Goal: Task Accomplishment & Management: Manage account settings

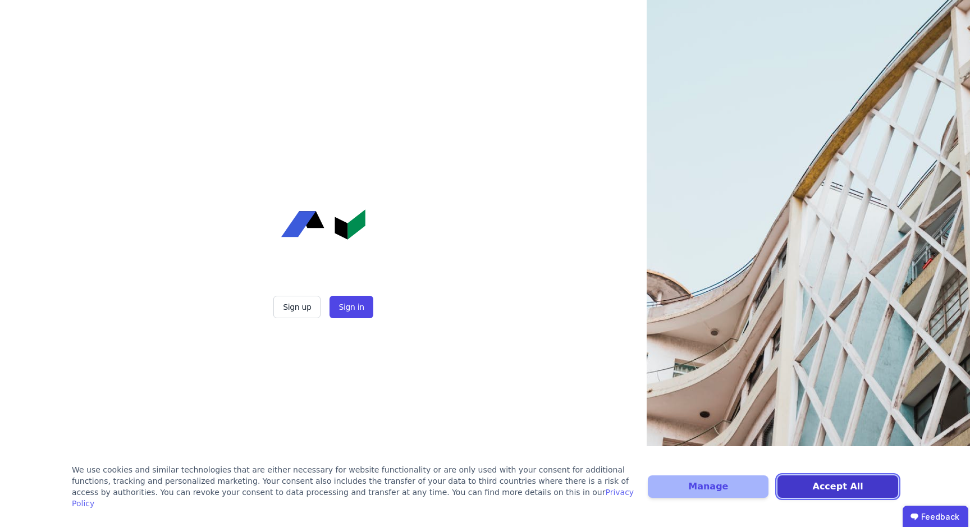
click at [810, 494] on button "Accept All" at bounding box center [838, 487] width 121 height 22
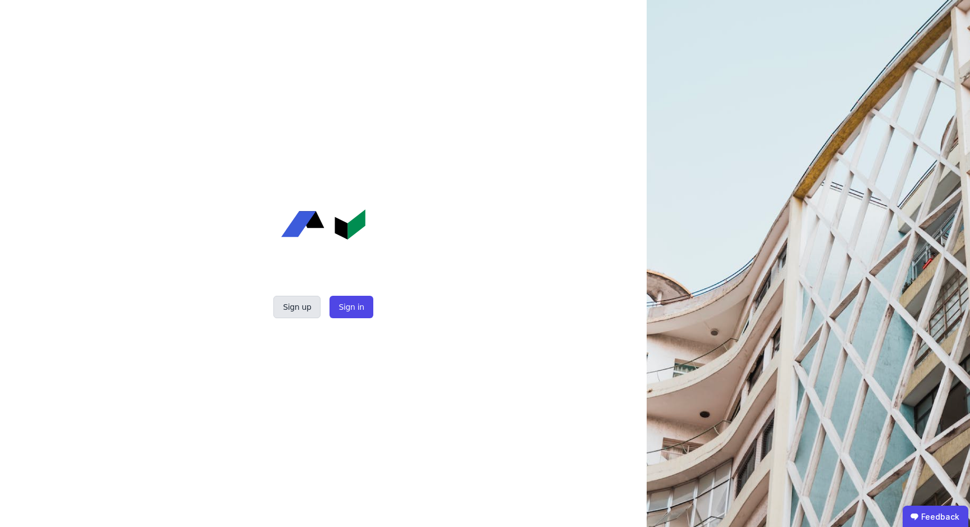
click at [300, 305] on button "Sign up" at bounding box center [296, 307] width 47 height 22
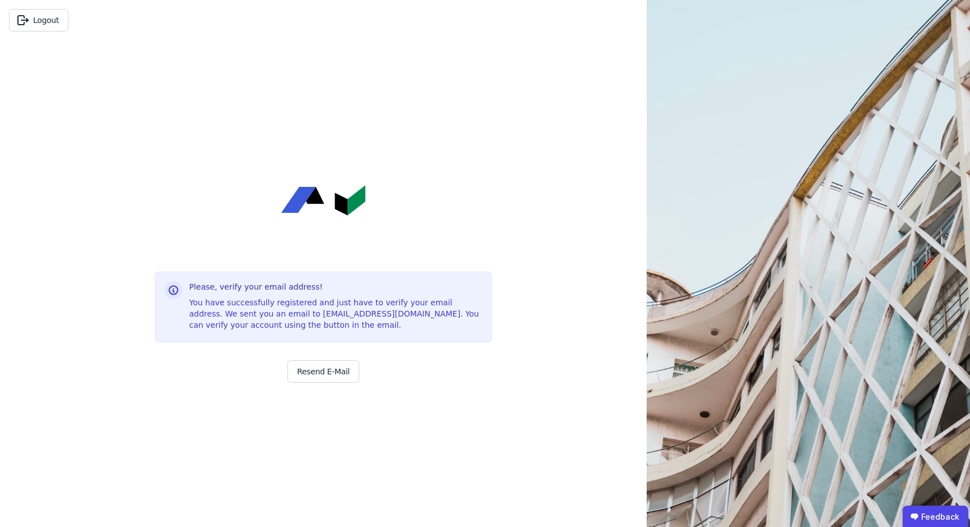
click at [322, 309] on div "You have successfully registered and just have to verify your email address. We…" at bounding box center [335, 314] width 293 height 34
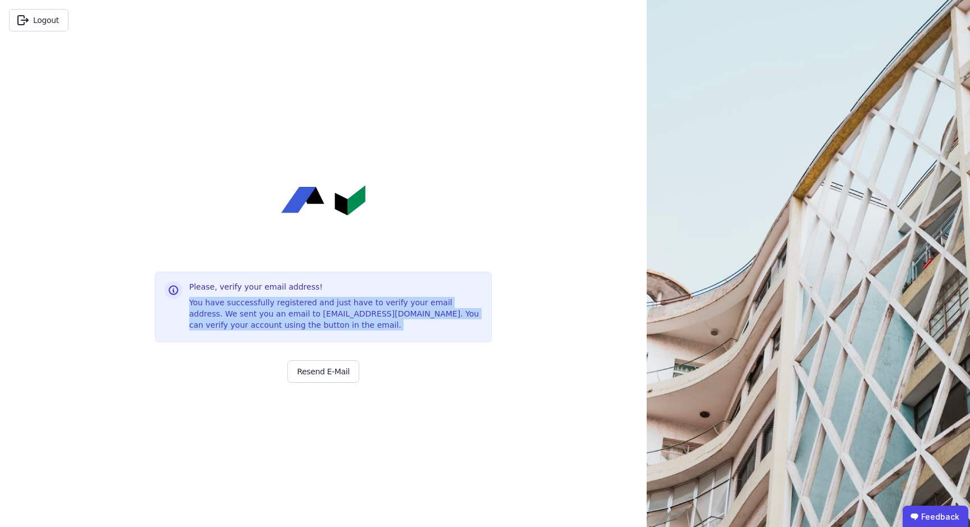
click at [322, 309] on div "You have successfully registered and just have to verify your email address. We…" at bounding box center [335, 314] width 293 height 34
click at [313, 309] on div "You have successfully registered and just have to verify your email address. We…" at bounding box center [335, 314] width 293 height 34
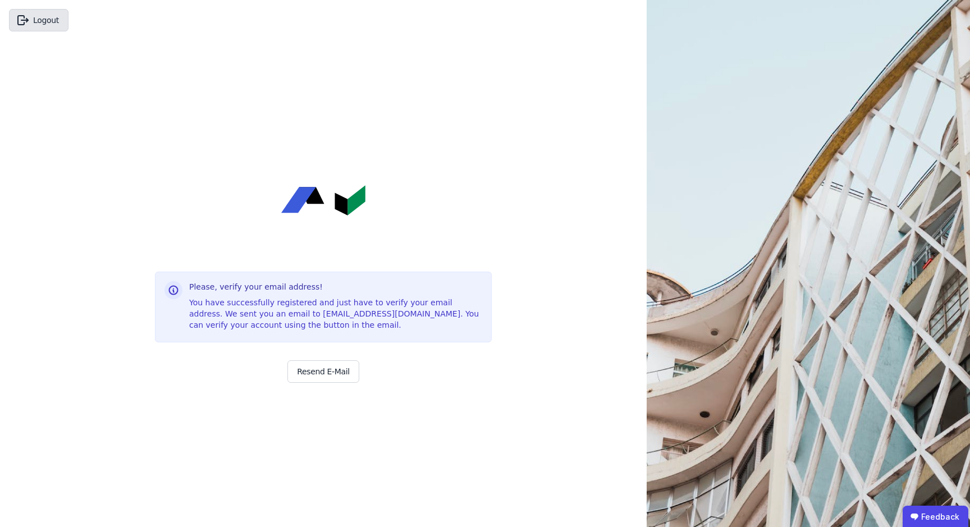
click at [30, 11] on button "Logout" at bounding box center [39, 20] width 60 height 22
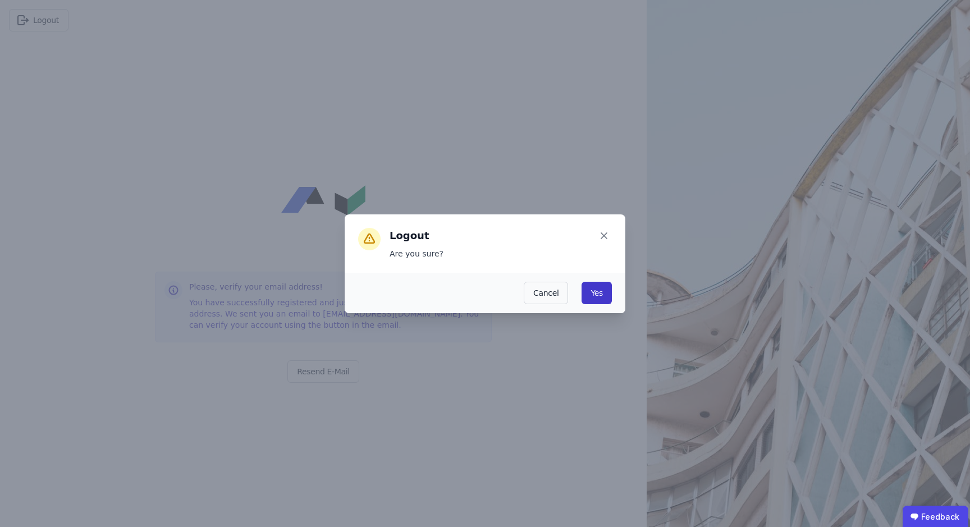
click at [605, 299] on button "Yes" at bounding box center [597, 293] width 30 height 22
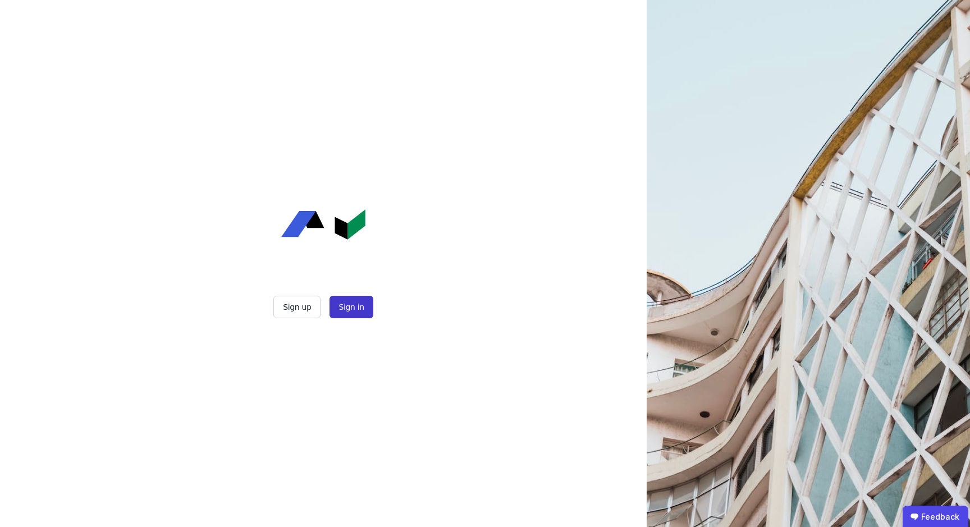
click at [340, 308] on button "Sign in" at bounding box center [351, 307] width 43 height 22
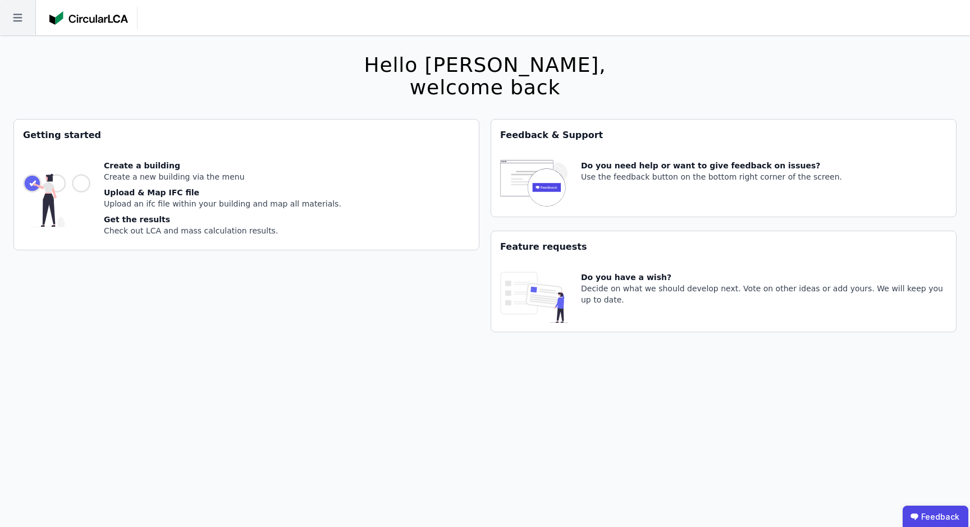
click at [22, 19] on icon at bounding box center [17, 17] width 35 height 35
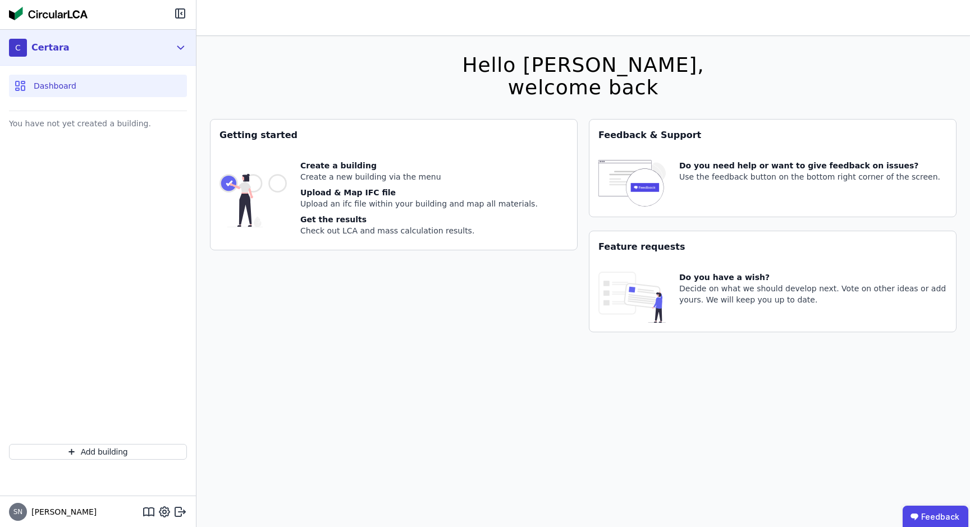
click at [175, 46] on icon at bounding box center [181, 47] width 12 height 13
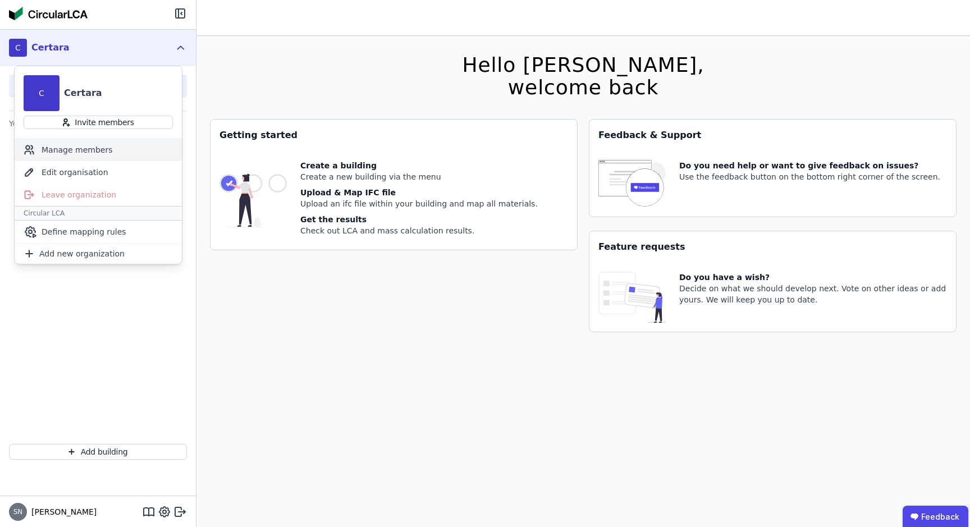
scroll to position [36, 0]
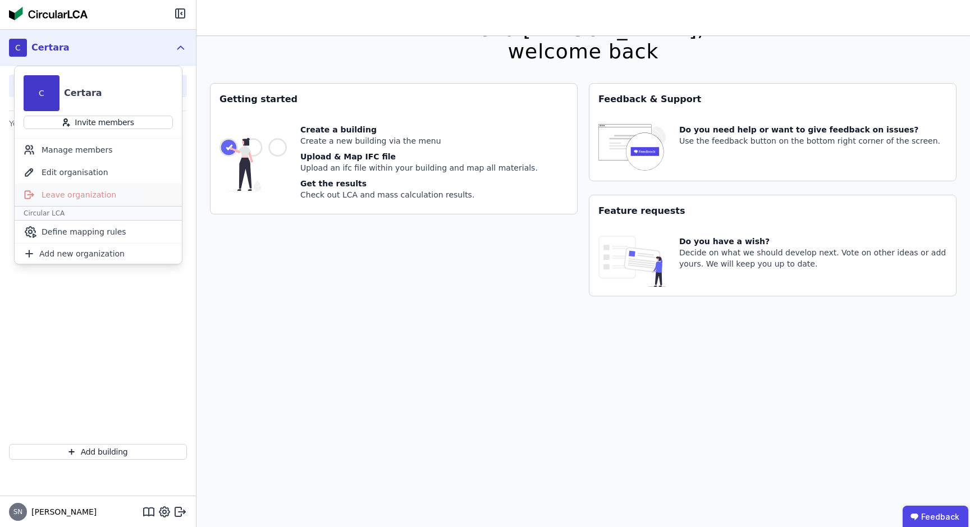
click at [95, 195] on div "Leave organization" at bounding box center [98, 195] width 167 height 22
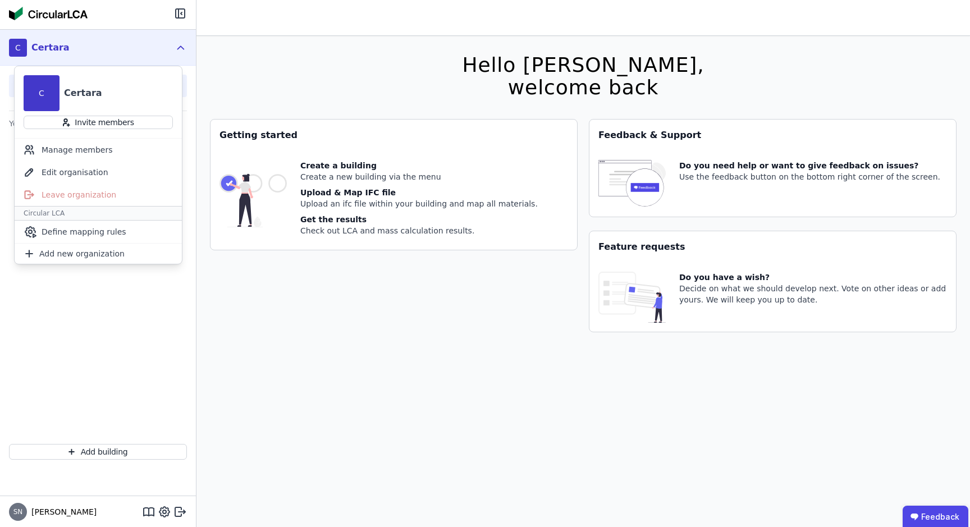
click at [241, 287] on div "Getting started Create a building Create a new building via the menu Upload & M…" at bounding box center [394, 232] width 368 height 227
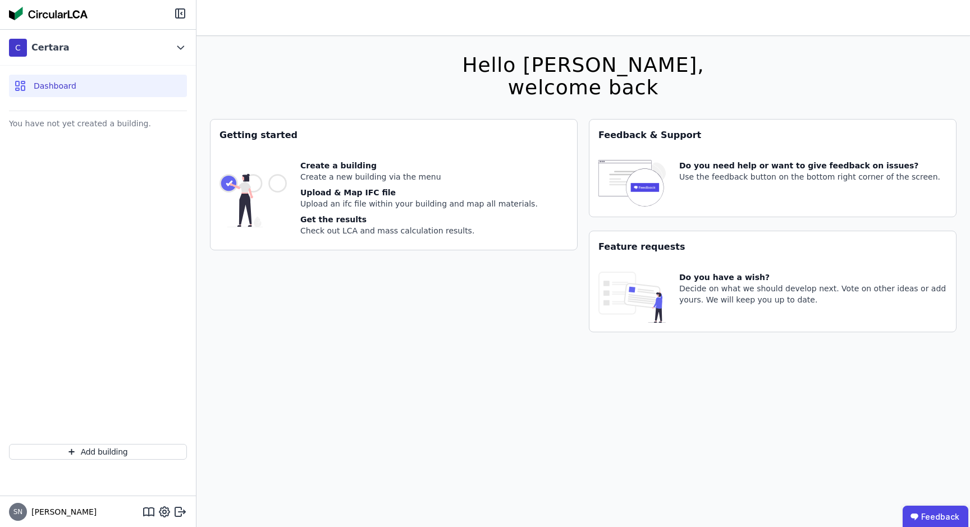
click at [12, 519] on span "SN" at bounding box center [18, 512] width 18 height 18
click at [32, 516] on span "Sascha" at bounding box center [62, 512] width 70 height 11
click at [140, 451] on button "Add building" at bounding box center [98, 452] width 178 height 16
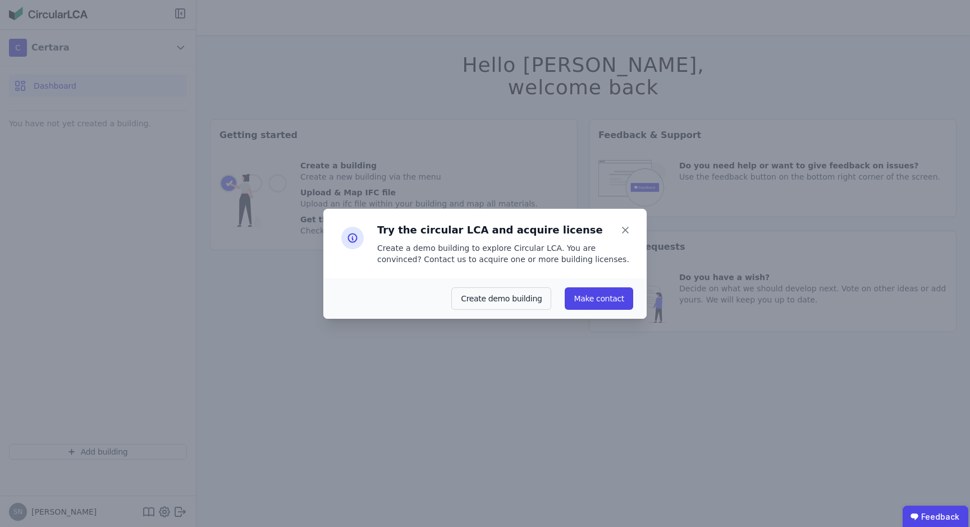
click at [222, 415] on div "Try the circular LCA and acquire license Create a demo building to explore Circ…" at bounding box center [485, 263] width 970 height 527
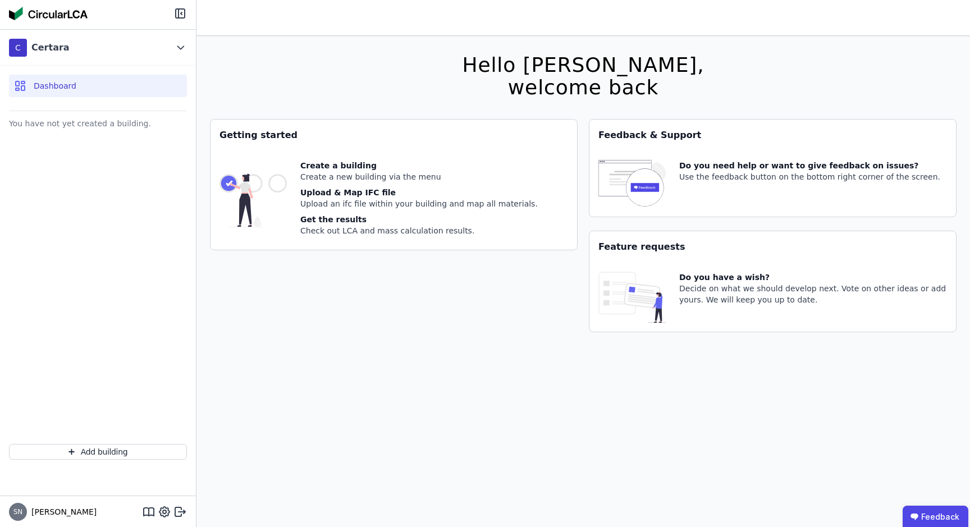
click at [142, 439] on div "Add building" at bounding box center [98, 452] width 196 height 34
click at [141, 446] on button "Add building" at bounding box center [98, 452] width 178 height 16
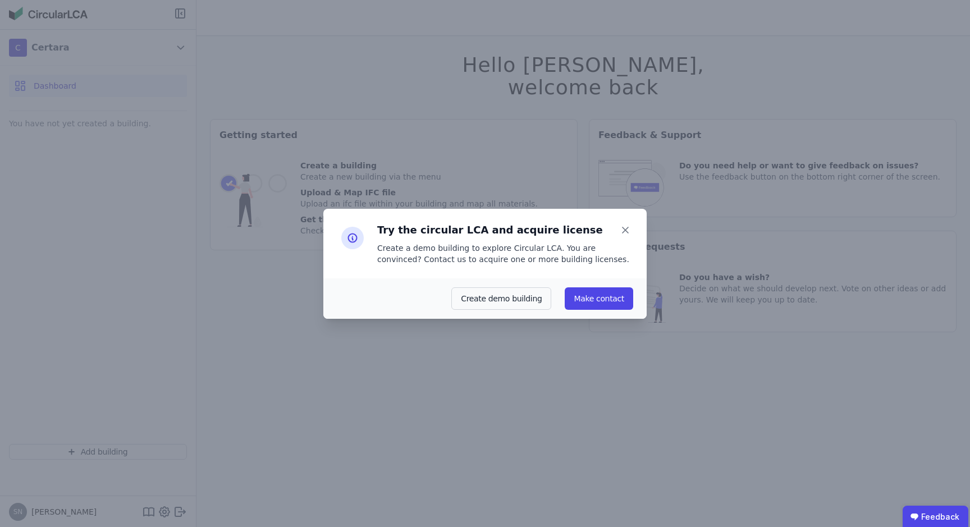
click at [453, 264] on div "Create a demo building to explore Circular LCA. You are convinced? Contact us t…" at bounding box center [505, 254] width 256 height 22
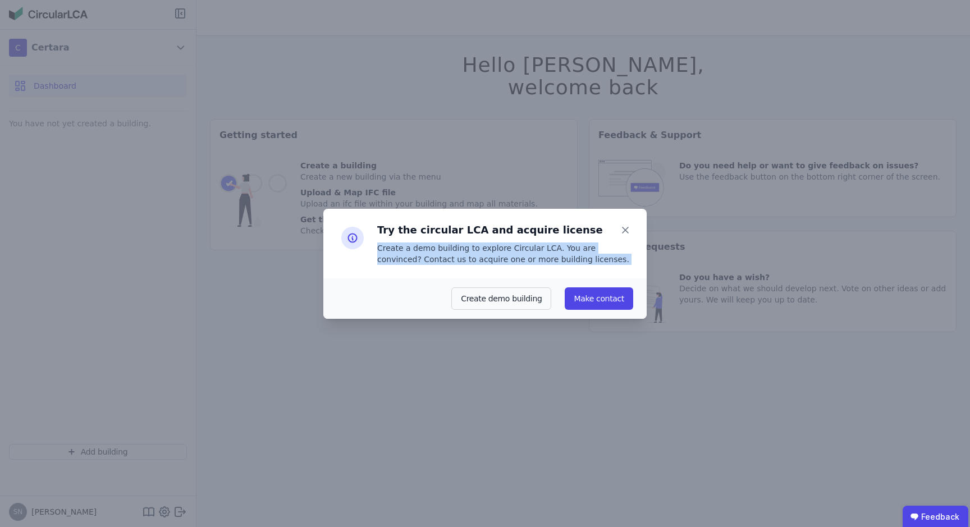
click at [453, 264] on div "Create a demo building to explore Circular LCA. You are convinced? Contact us t…" at bounding box center [505, 254] width 256 height 22
click at [441, 262] on div "Create a demo building to explore Circular LCA. You are convinced? Contact us t…" at bounding box center [505, 254] width 256 height 22
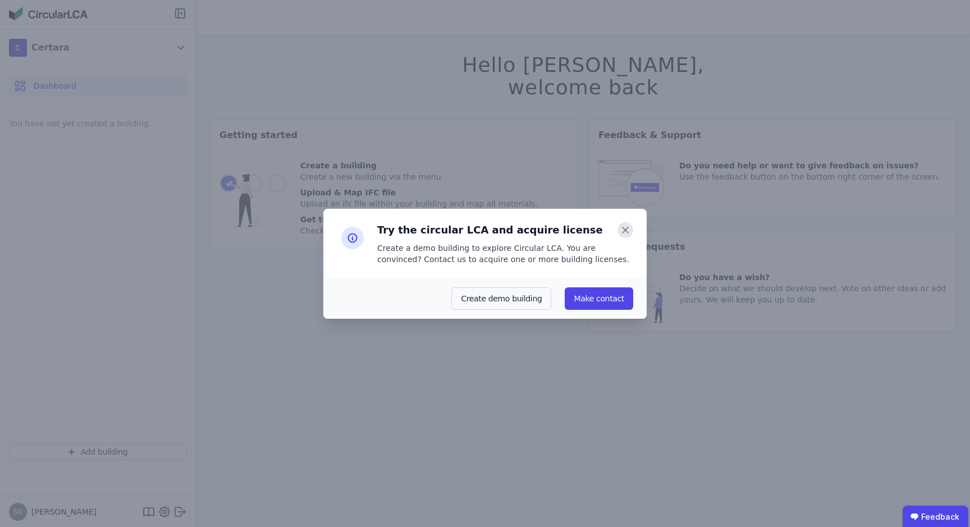
click at [624, 224] on icon at bounding box center [626, 230] width 16 height 16
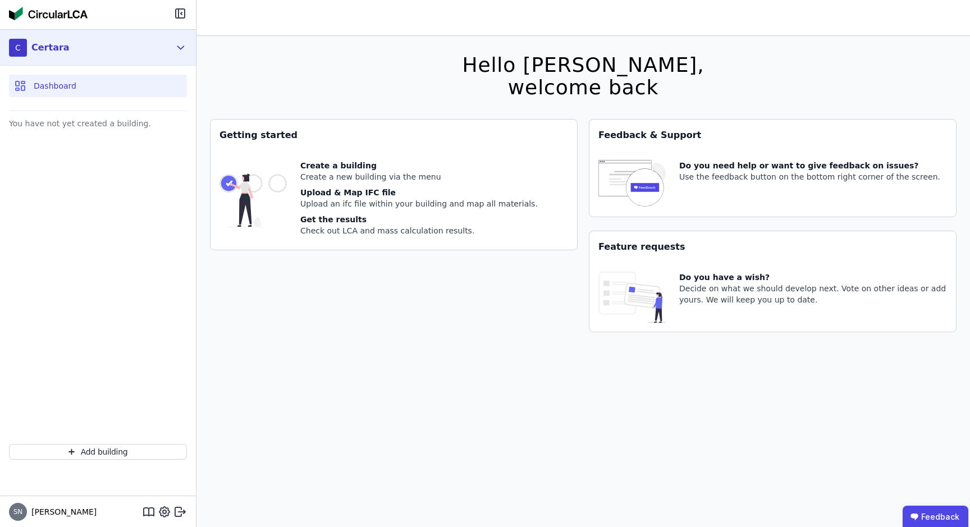
click at [179, 48] on icon at bounding box center [181, 47] width 12 height 13
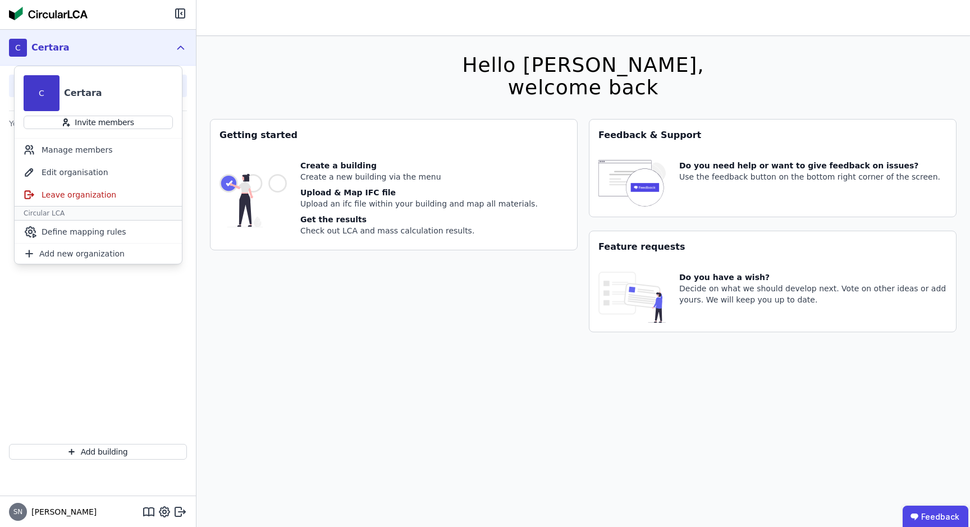
click at [188, 51] on div "C Certara" at bounding box center [98, 48] width 196 height 36
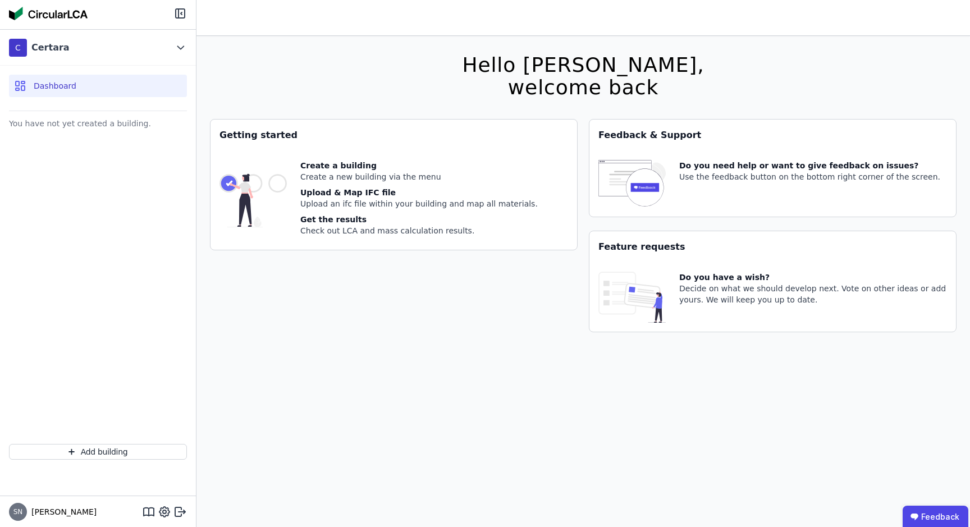
click at [123, 9] on div at bounding box center [98, 14] width 196 height 29
click at [51, 15] on img at bounding box center [48, 13] width 79 height 13
click at [71, 20] on div at bounding box center [98, 14] width 196 height 29
click at [71, 19] on img at bounding box center [48, 13] width 79 height 13
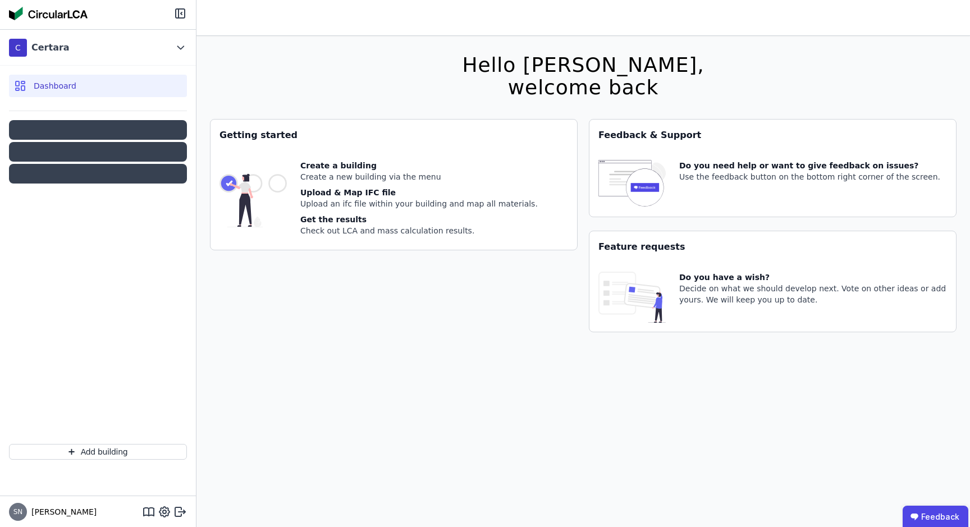
click at [117, 174] on div at bounding box center [98, 174] width 178 height 20
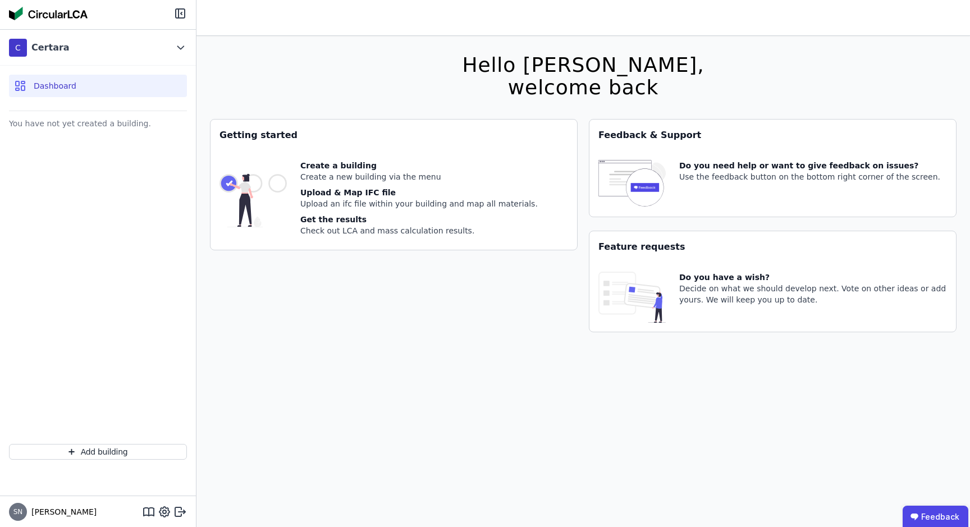
click at [129, 257] on div "You have not yet created a building." at bounding box center [98, 276] width 196 height 320
click at [561, 84] on div "welcome back" at bounding box center [583, 87] width 242 height 22
click at [503, 103] on div "Hello Sascha, welcome back You currently using a beta version. It could be the …" at bounding box center [583, 299] width 747 height 527
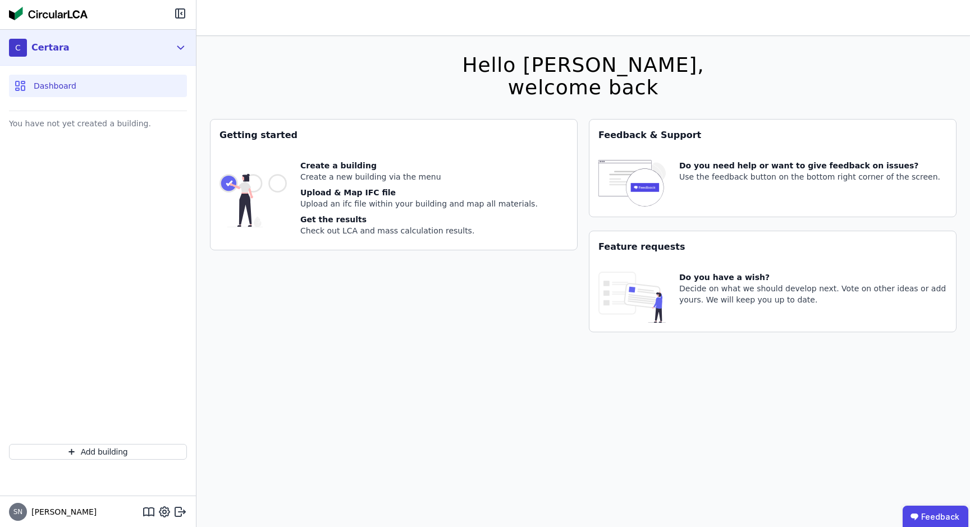
click at [181, 48] on icon at bounding box center [181, 47] width 6 height 3
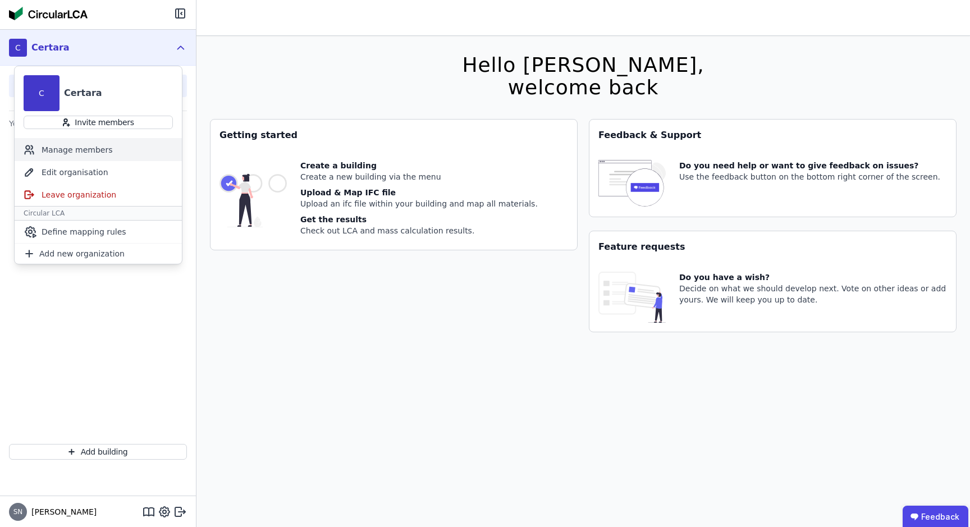
click at [102, 151] on div "Manage members" at bounding box center [98, 150] width 167 height 22
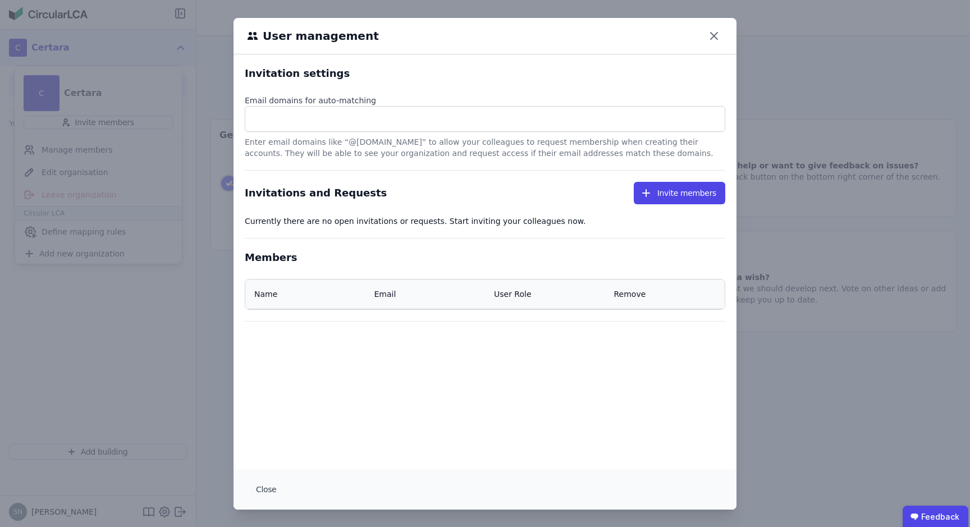
click at [209, 115] on div "User management Invitation settings Email domains for auto-matching Enter email…" at bounding box center [485, 264] width 970 height 528
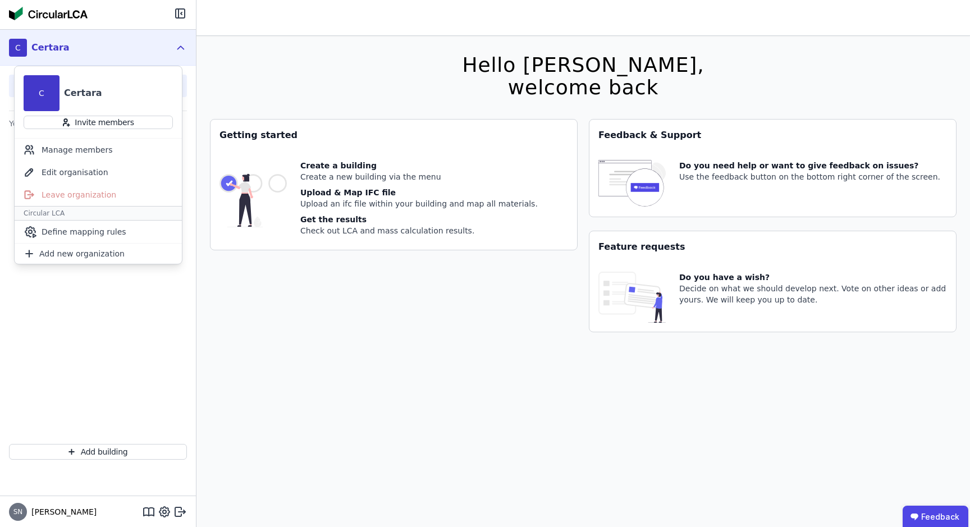
click at [180, 47] on icon at bounding box center [181, 47] width 6 height 3
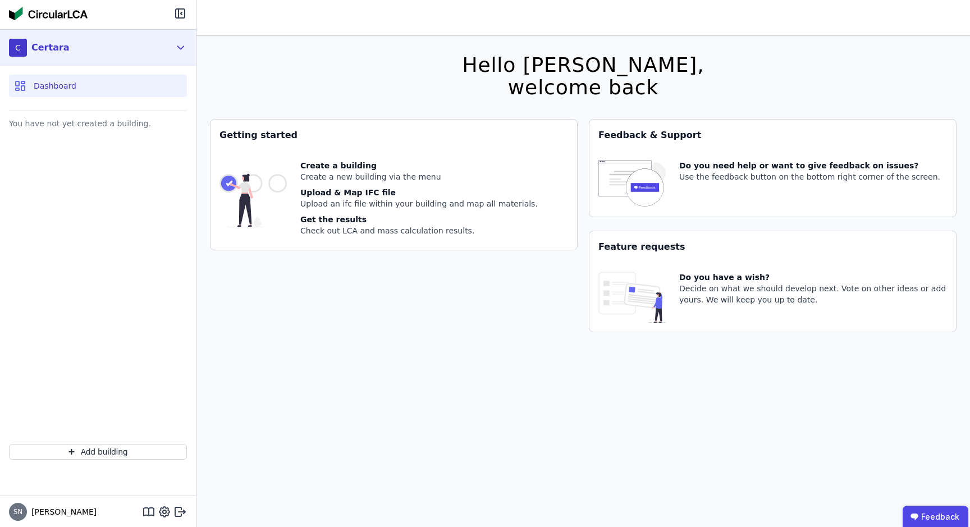
click at [180, 47] on icon at bounding box center [181, 47] width 12 height 13
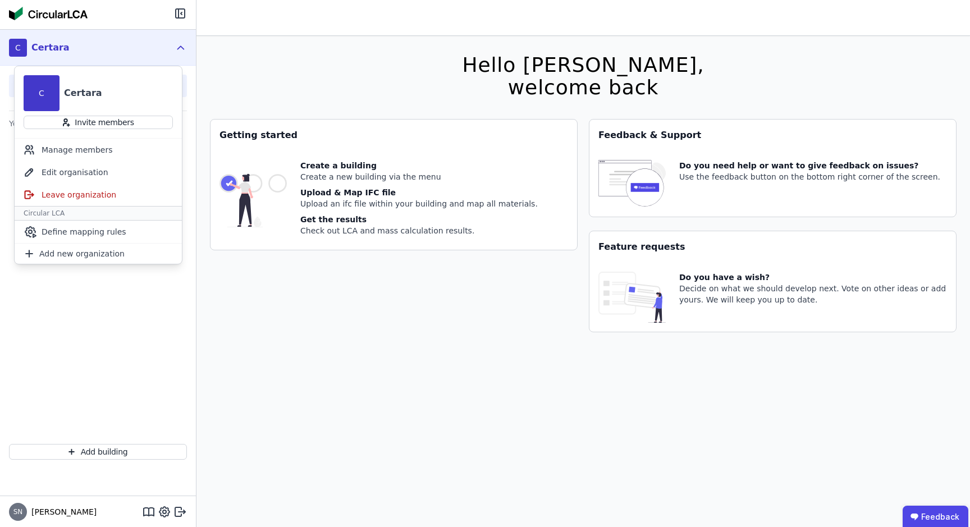
click at [180, 41] on icon at bounding box center [181, 47] width 12 height 13
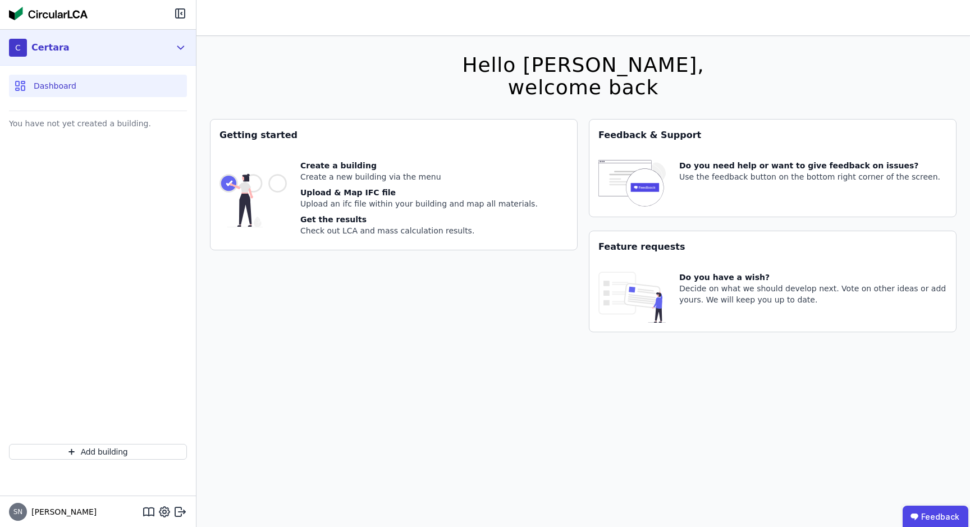
click at [180, 41] on icon at bounding box center [181, 47] width 12 height 13
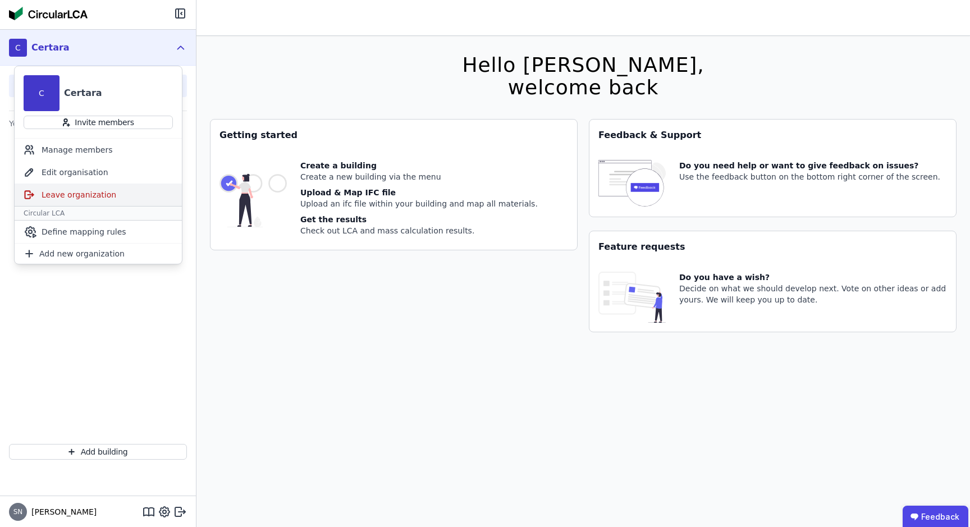
click at [108, 200] on div "Leave organization" at bounding box center [98, 195] width 167 height 22
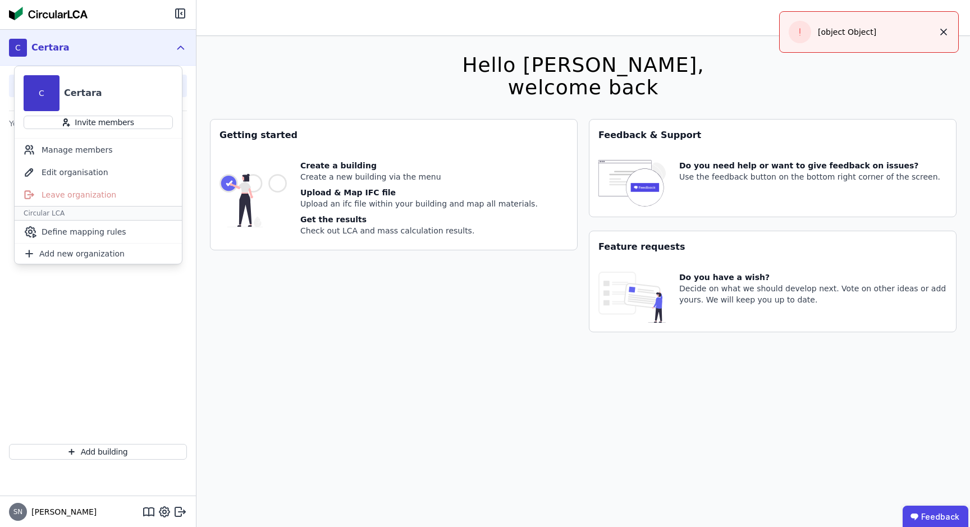
click at [951, 27] on button "button" at bounding box center [944, 32] width 18 height 18
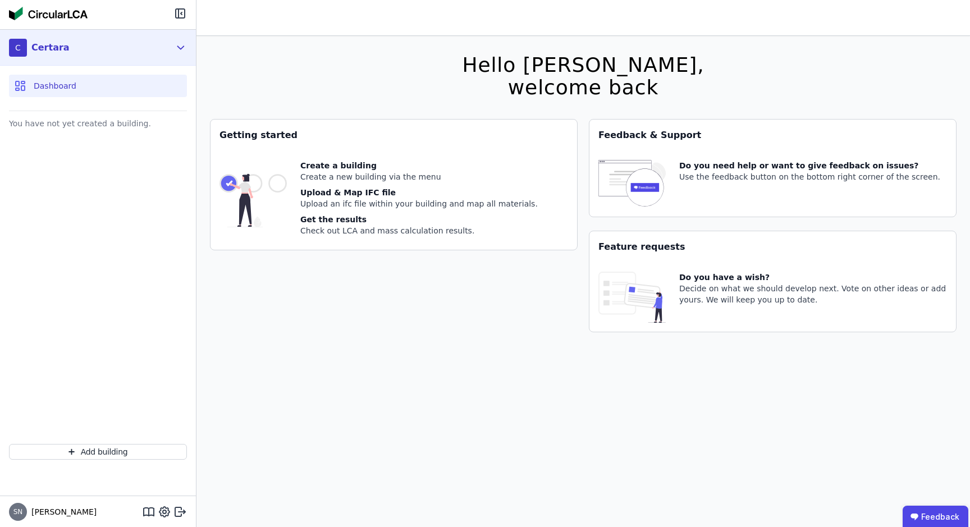
click at [184, 48] on icon at bounding box center [181, 47] width 12 height 13
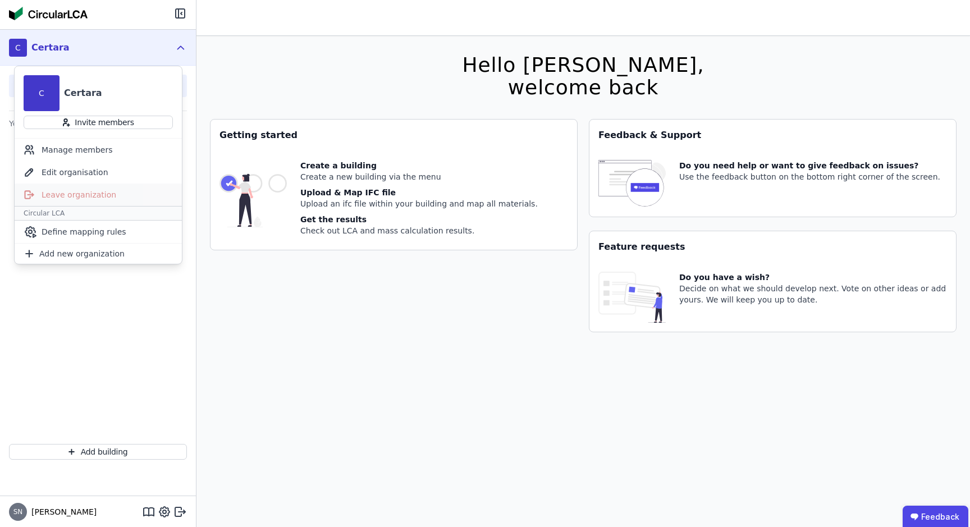
click at [99, 191] on div "Leave organization" at bounding box center [98, 195] width 167 height 22
click at [86, 205] on div "Leave organization" at bounding box center [98, 195] width 167 height 22
click at [89, 191] on div "Leave organization" at bounding box center [98, 195] width 167 height 22
click at [134, 180] on div "Edit organisation" at bounding box center [98, 172] width 167 height 22
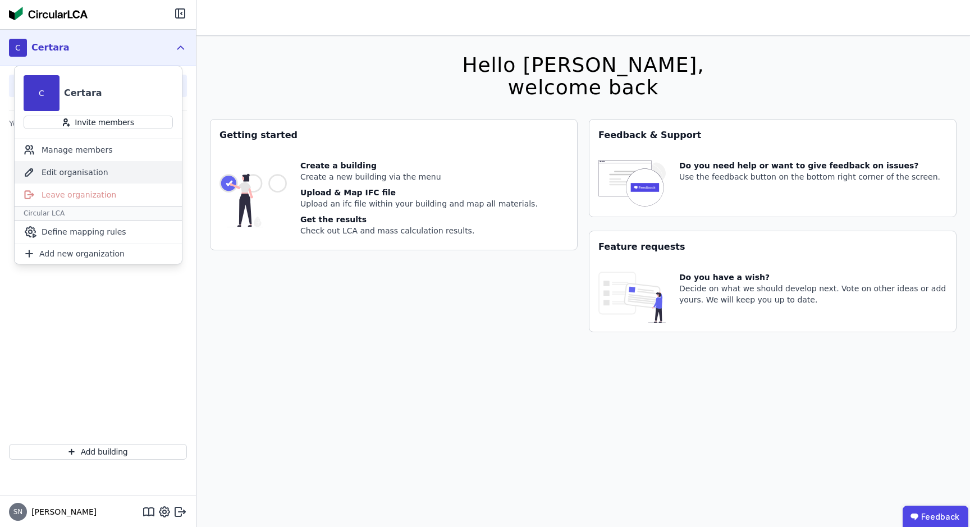
select select "**********"
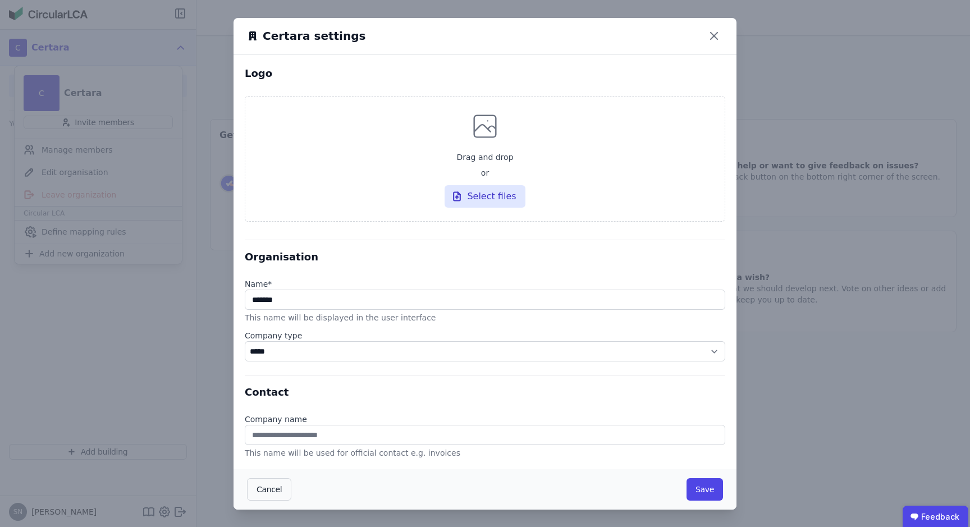
scroll to position [1, 0]
click at [186, 153] on div "**********" at bounding box center [485, 263] width 970 height 528
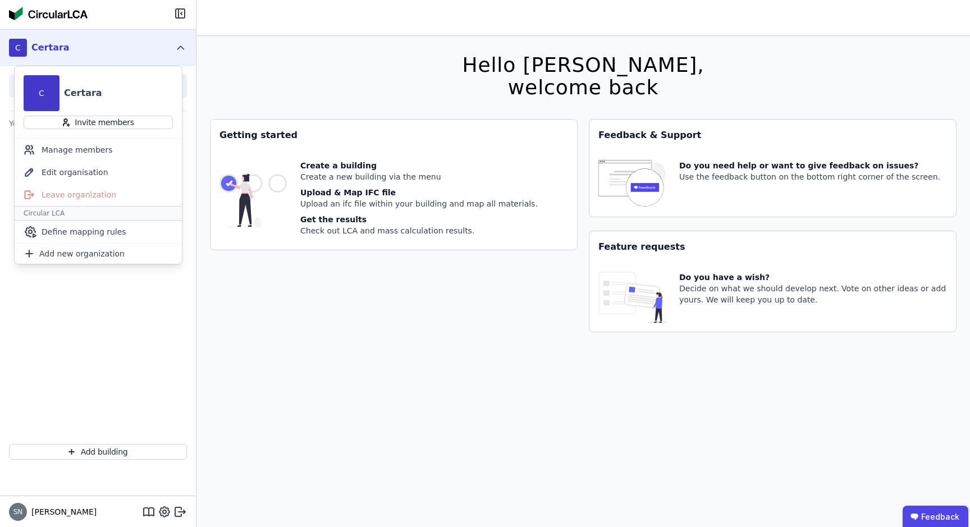
scroll to position [36, 0]
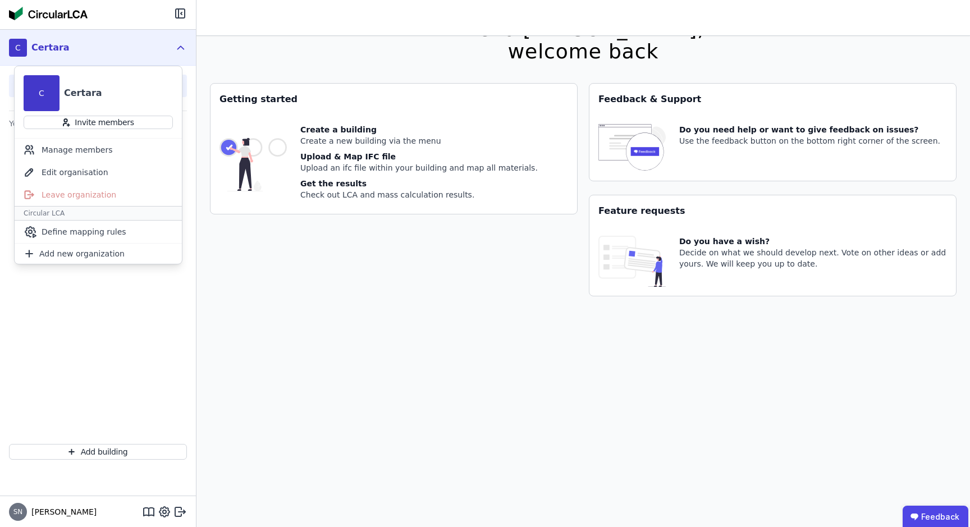
click at [13, 505] on span "SN" at bounding box center [18, 512] width 18 height 18
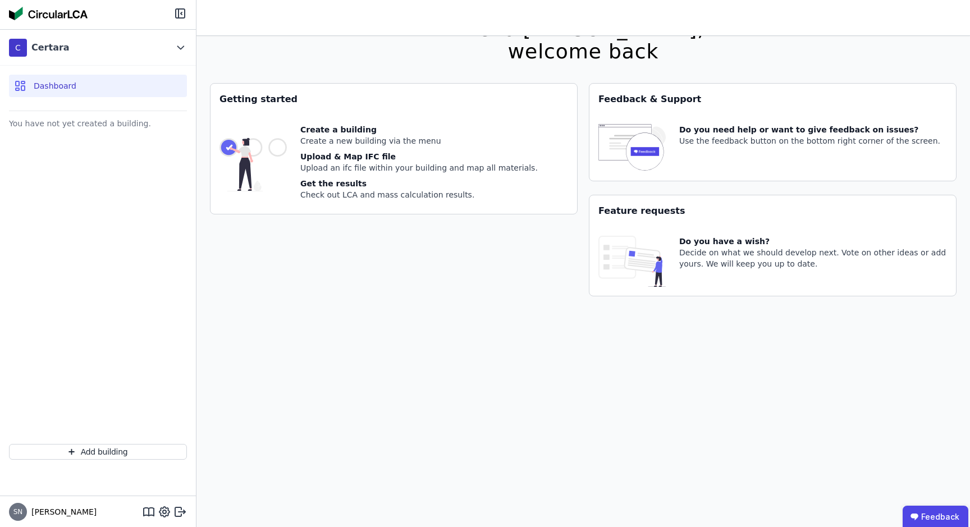
click at [52, 507] on span "Sascha" at bounding box center [62, 512] width 70 height 11
click at [47, 517] on span "Sascha" at bounding box center [62, 512] width 70 height 11
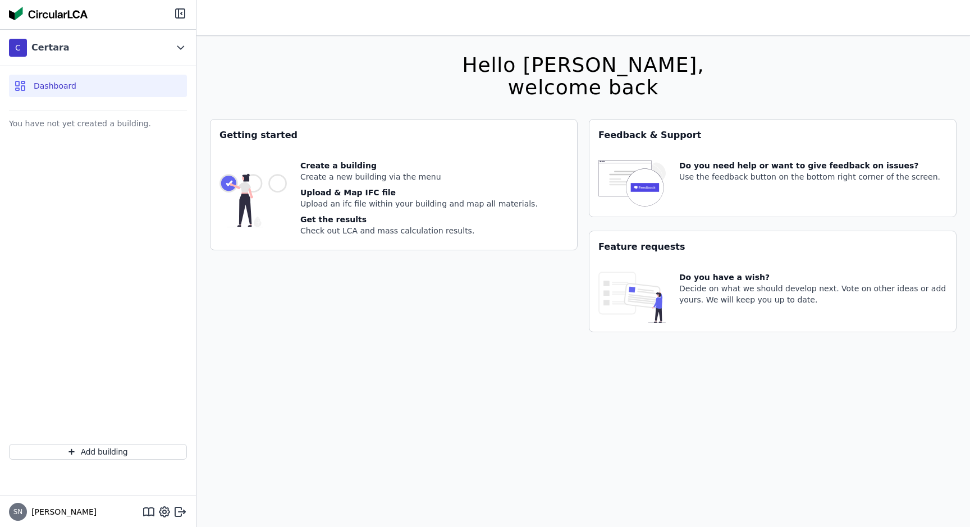
scroll to position [36, 0]
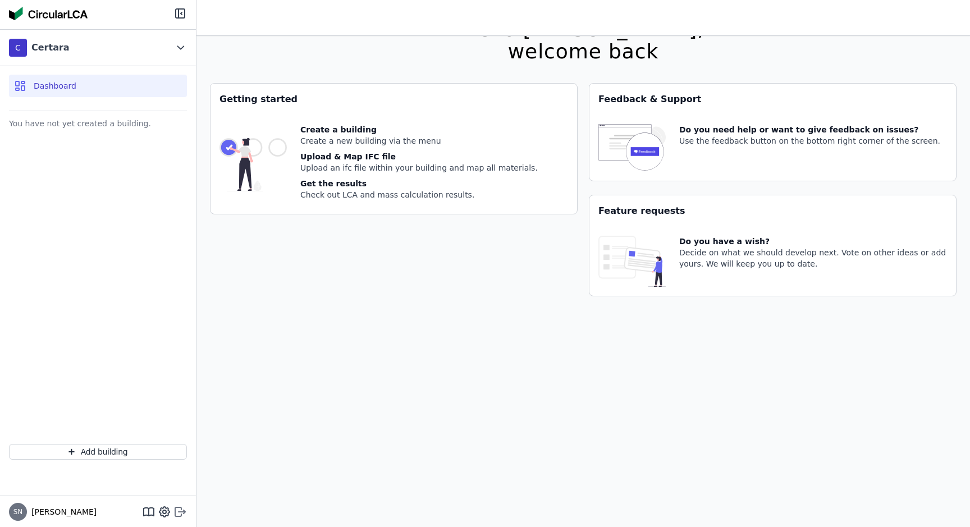
click at [178, 518] on icon at bounding box center [180, 511] width 13 height 13
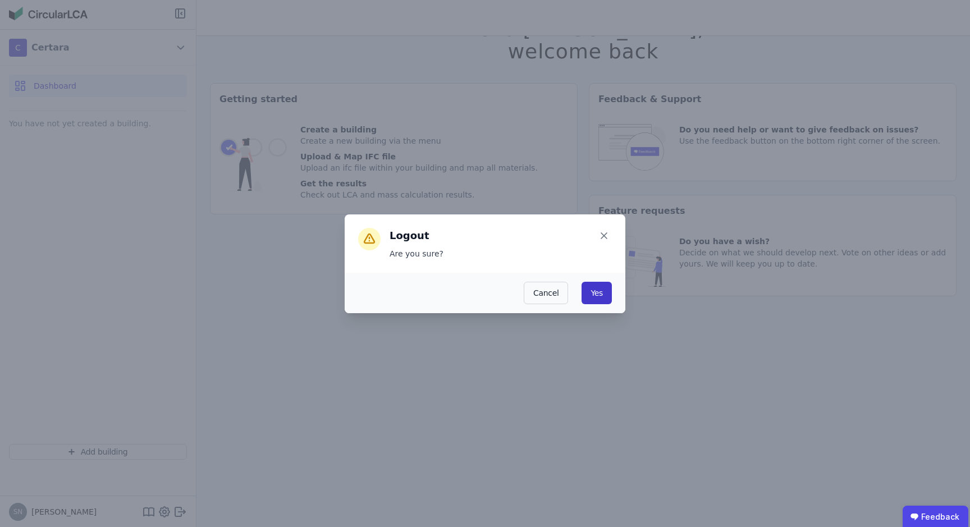
click at [604, 299] on button "Yes" at bounding box center [597, 293] width 30 height 22
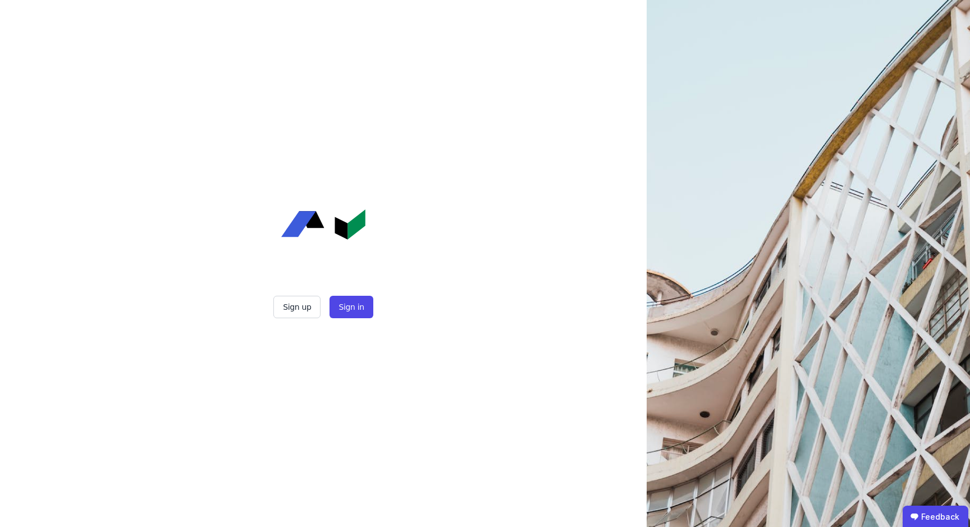
click at [605, 298] on div "Sign up Sign in" at bounding box center [323, 263] width 647 height 527
click at [363, 309] on button "Sign in" at bounding box center [351, 307] width 43 height 22
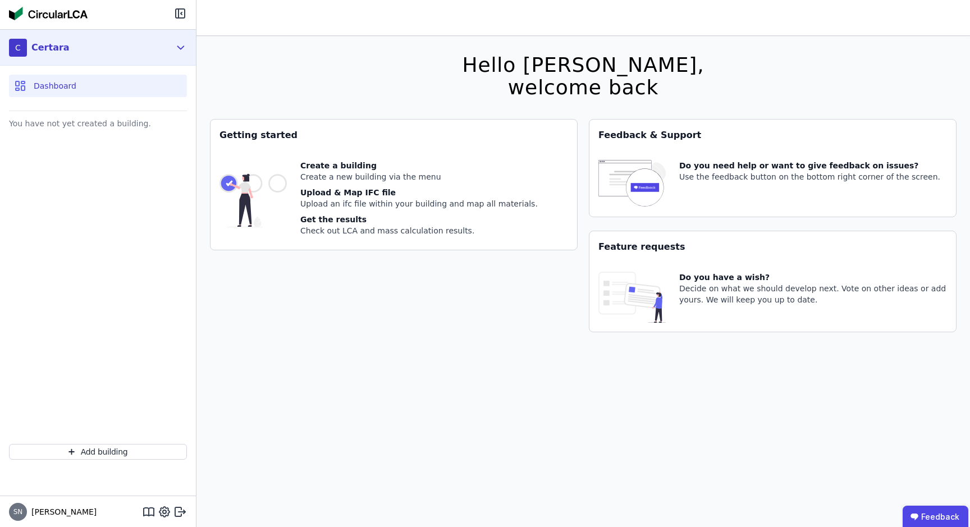
click at [182, 43] on icon at bounding box center [181, 47] width 12 height 13
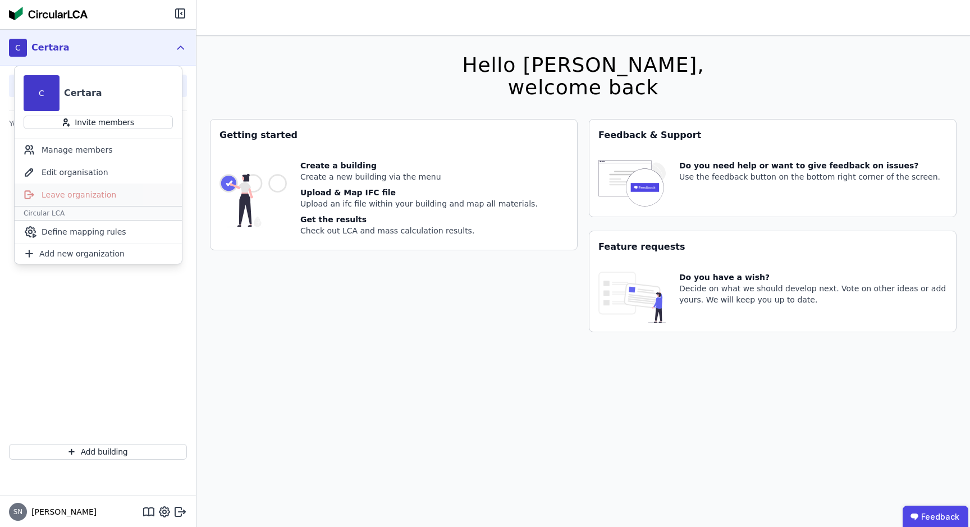
click at [111, 196] on div "Leave organization" at bounding box center [98, 195] width 167 height 22
click at [282, 87] on div "Hello [PERSON_NAME], welcome back You currently using a beta version. It could …" at bounding box center [583, 299] width 747 height 527
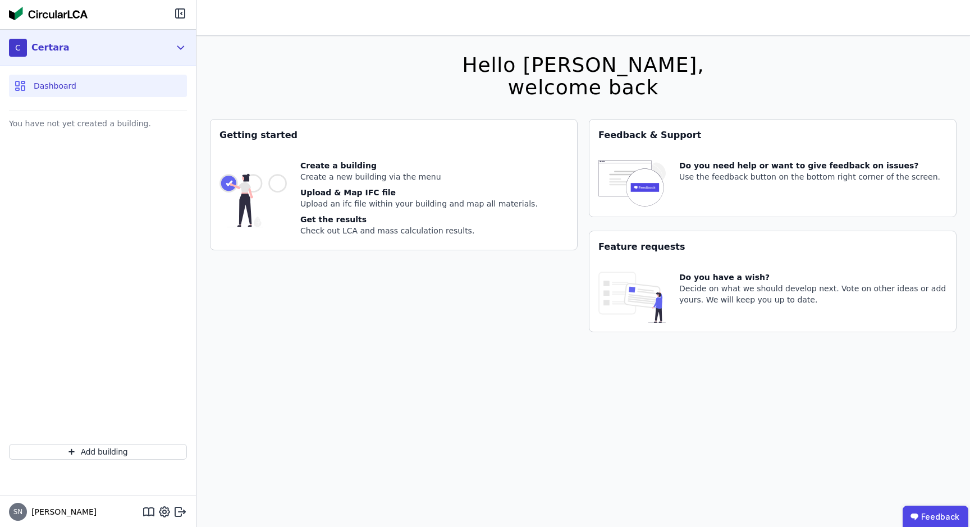
click at [174, 54] on div "C Certara" at bounding box center [98, 48] width 196 height 36
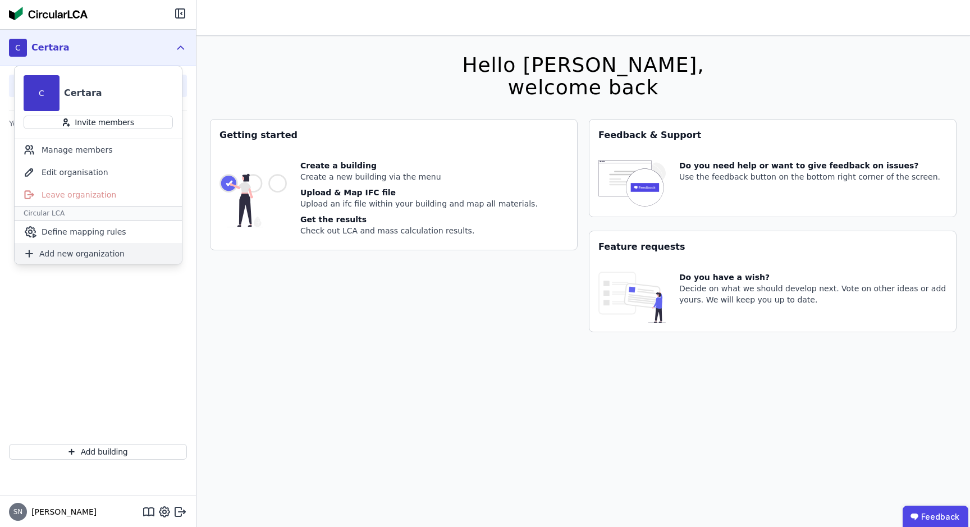
click at [89, 255] on span "Add new organization" at bounding box center [81, 253] width 85 height 11
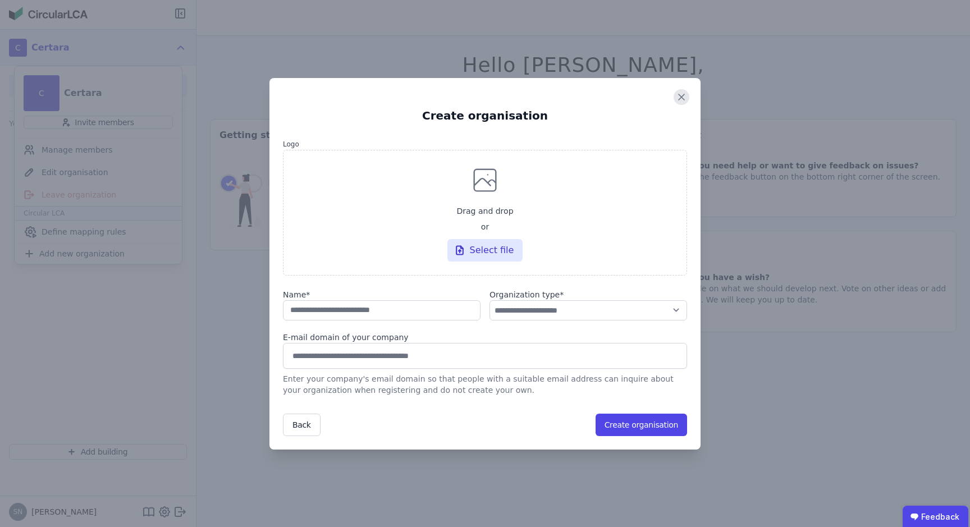
click at [678, 99] on icon at bounding box center [682, 97] width 16 height 16
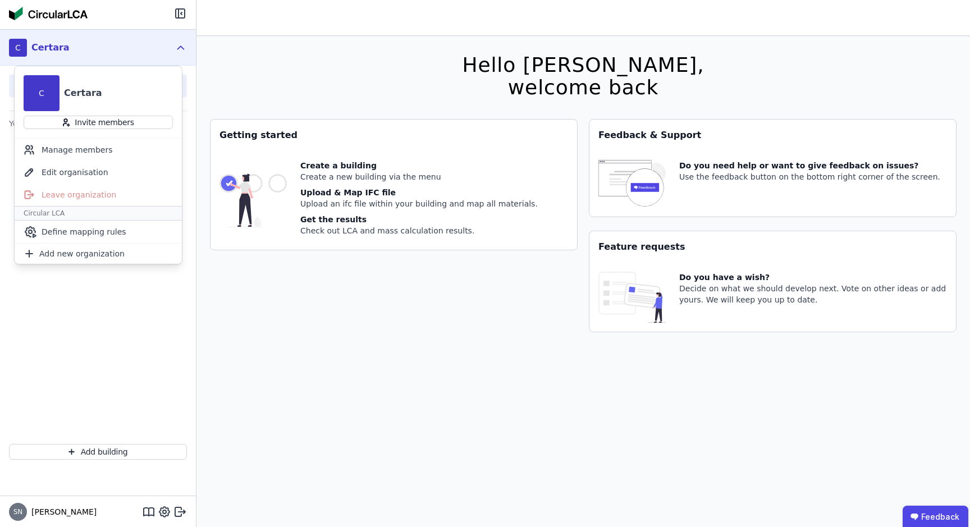
click at [181, 51] on icon at bounding box center [181, 47] width 12 height 13
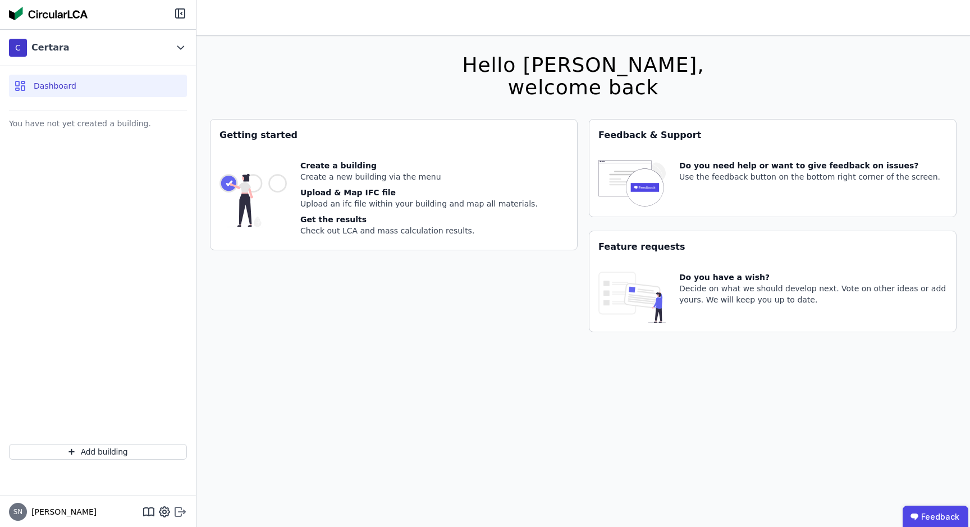
click at [179, 508] on icon at bounding box center [178, 512] width 6 height 9
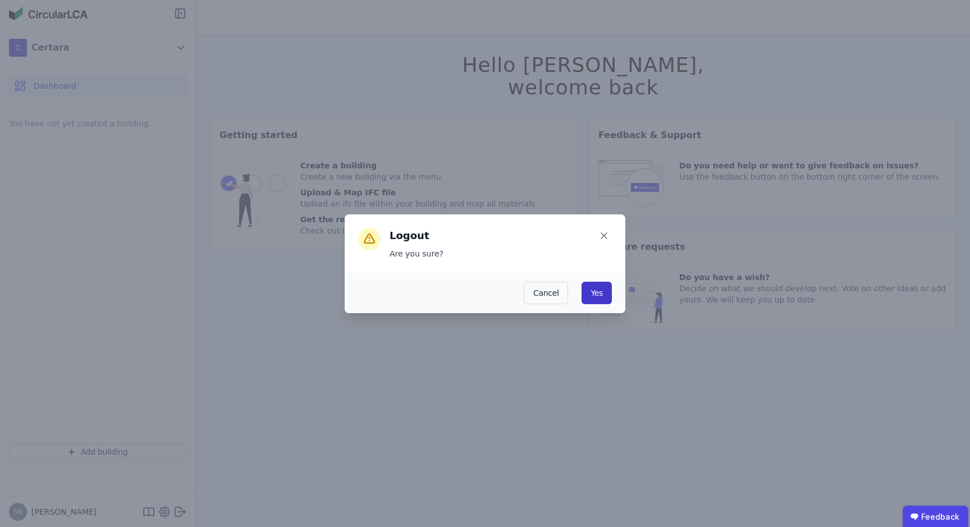
click at [596, 301] on button "Yes" at bounding box center [597, 293] width 30 height 22
